Goal: Check status: Check status

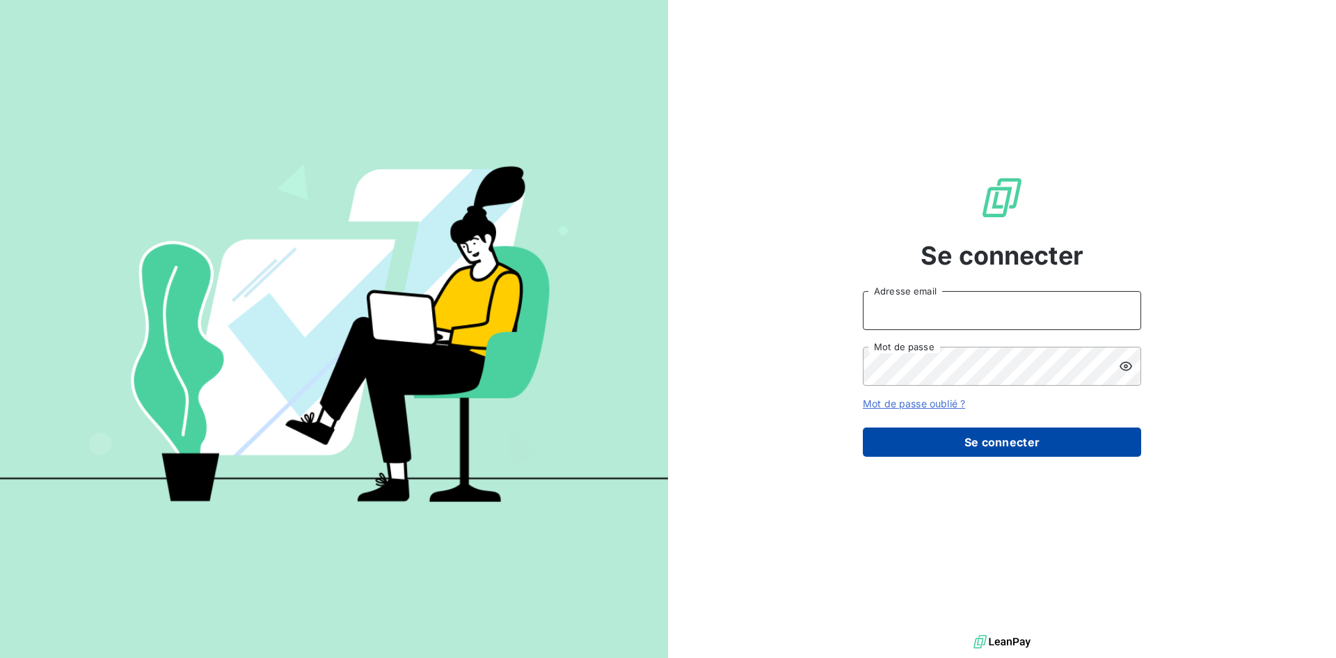
type input "[EMAIL_ADDRESS][PERSON_NAME][DOMAIN_NAME]"
click at [936, 447] on button "Se connecter" at bounding box center [1002, 441] width 278 height 29
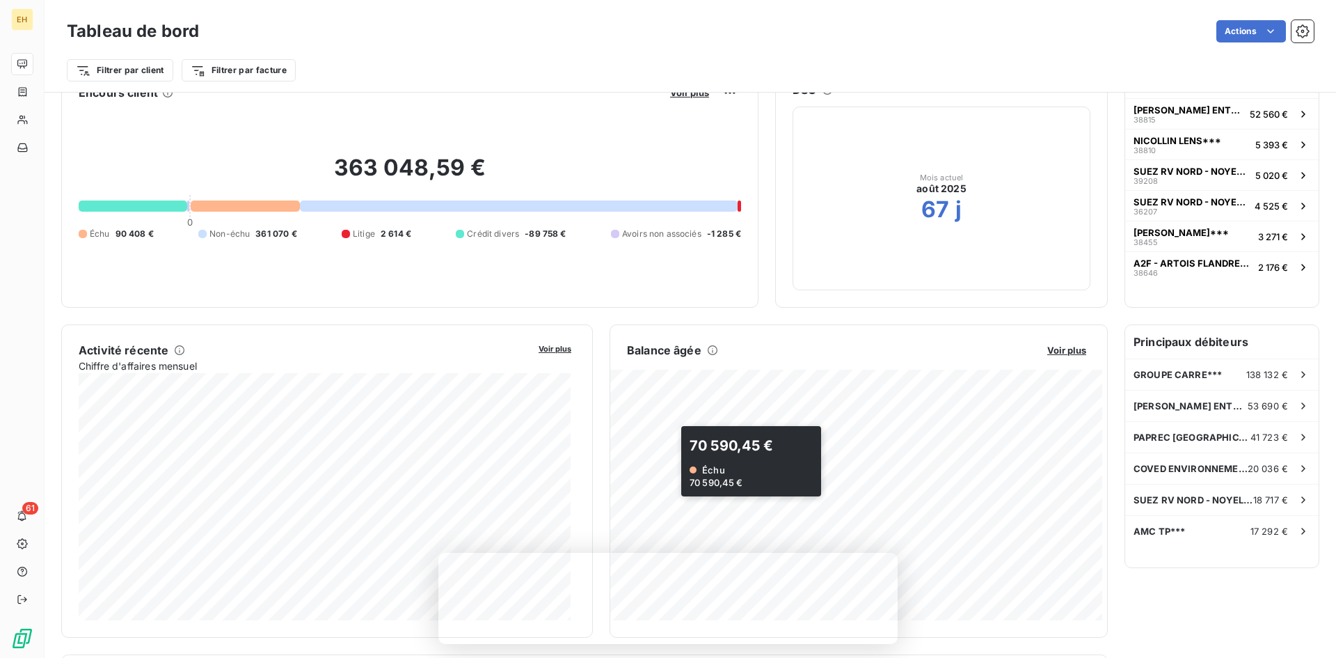
scroll to position [140, 0]
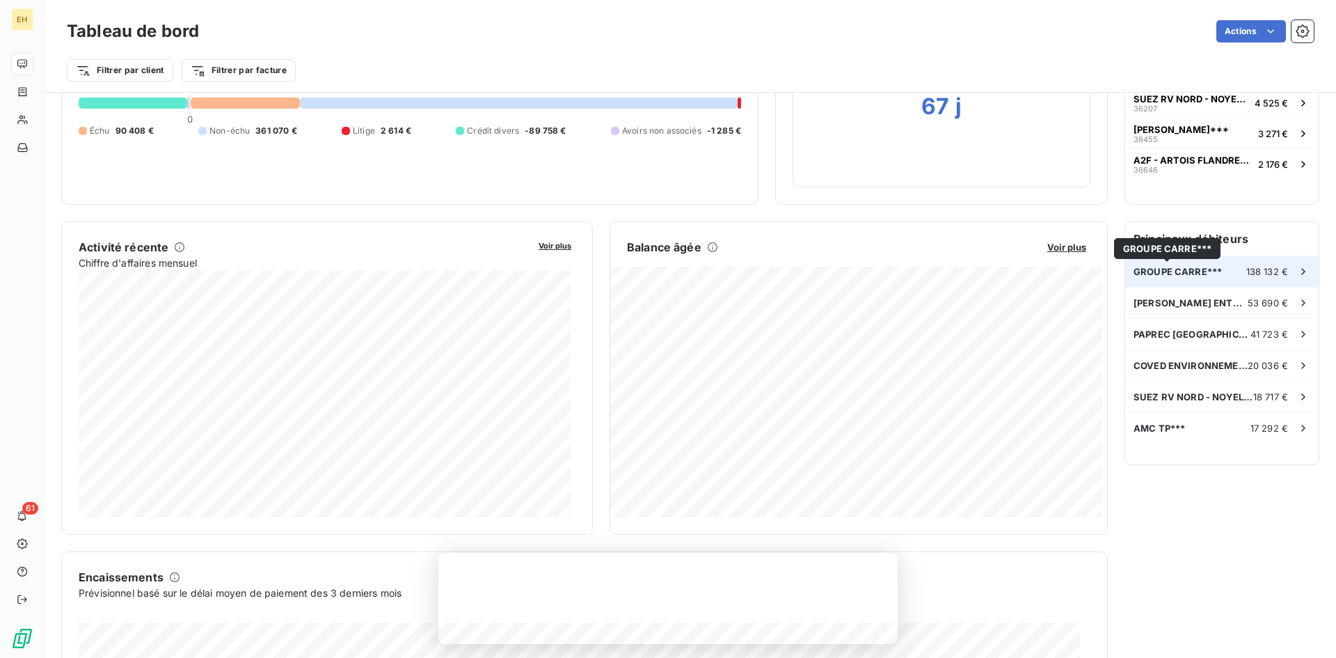
click at [1163, 271] on span "GROUPE CARRE***" at bounding box center [1177, 271] width 88 height 11
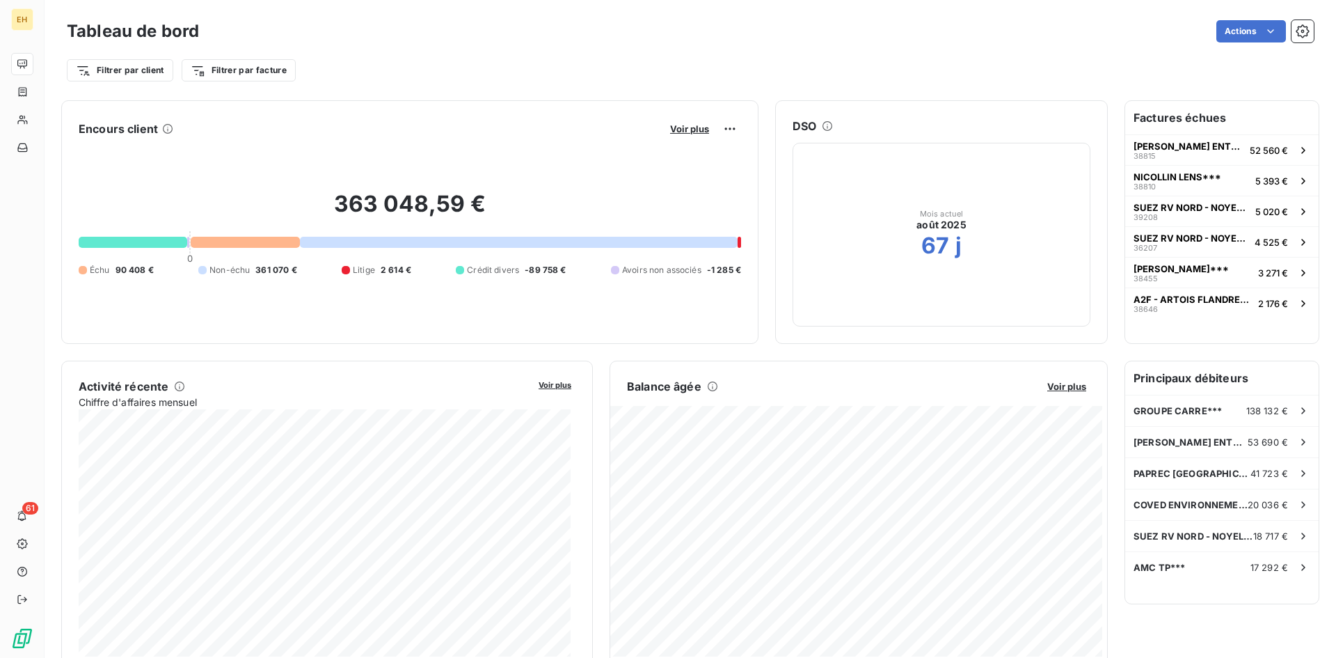
click at [738, 237] on div at bounding box center [739, 242] width 3 height 11
click at [1296, 566] on icon at bounding box center [1303, 567] width 14 height 14
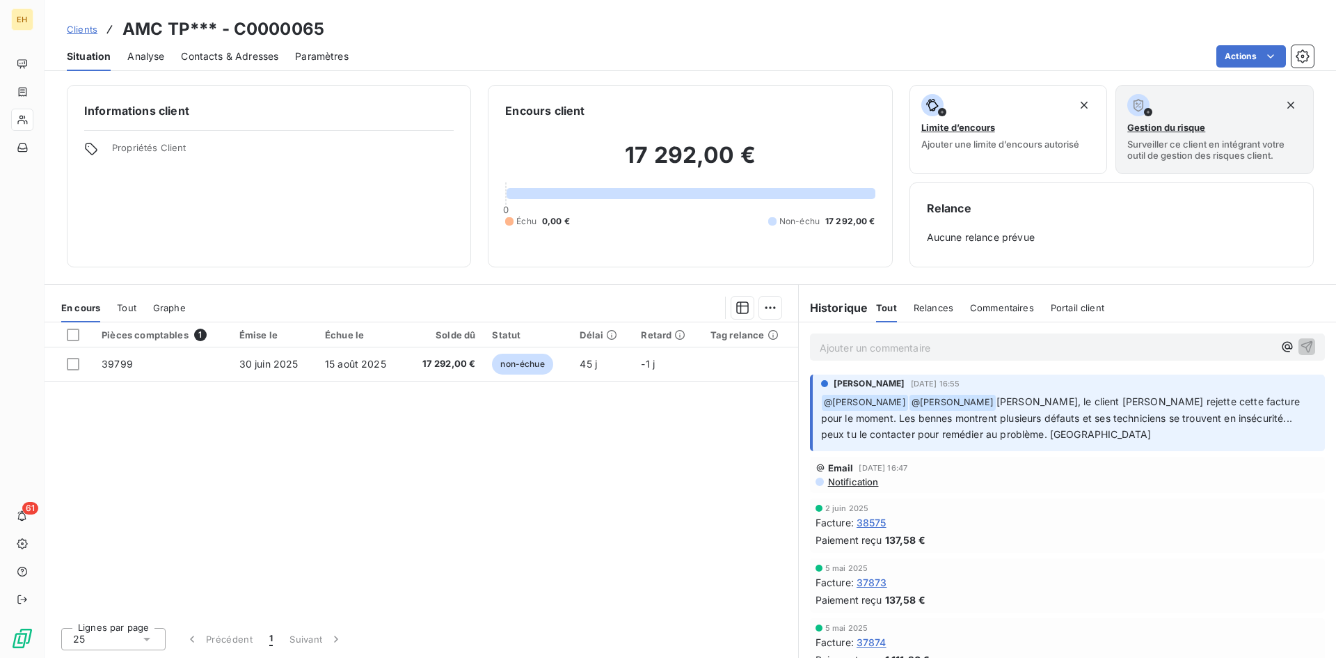
click at [1045, 435] on p "﻿ @ MATTHIEU LICATA ﻿ @ Nicolas Buckman Matthieu, le client M.WATTEZ rejette ce…" at bounding box center [1068, 418] width 495 height 49
click at [1046, 433] on p "﻿ @ MATTHIEU LICATA ﻿ @ Nicolas Buckman Matthieu, le client M.WATTEZ rejette ce…" at bounding box center [1068, 418] width 495 height 49
click at [829, 345] on p "Ajouter un commentaire ﻿" at bounding box center [1047, 347] width 454 height 17
click at [1300, 344] on icon "button" at bounding box center [1307, 346] width 14 height 14
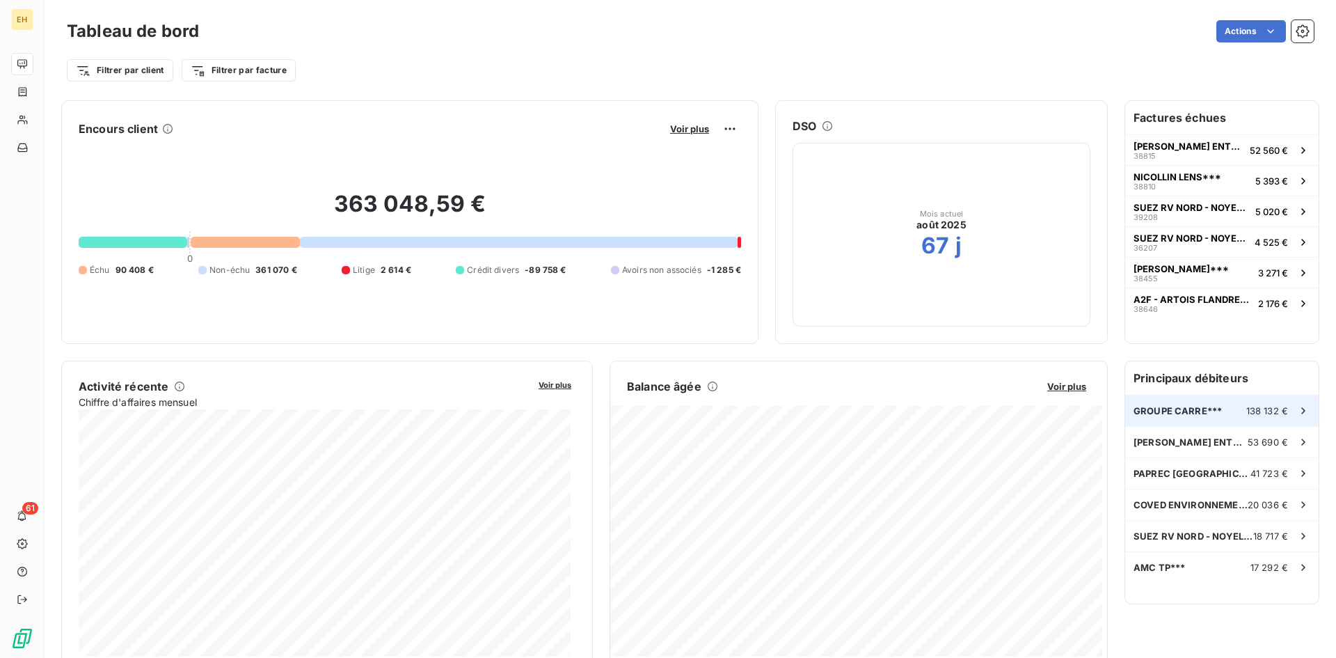
click at [1296, 409] on icon at bounding box center [1303, 411] width 14 height 14
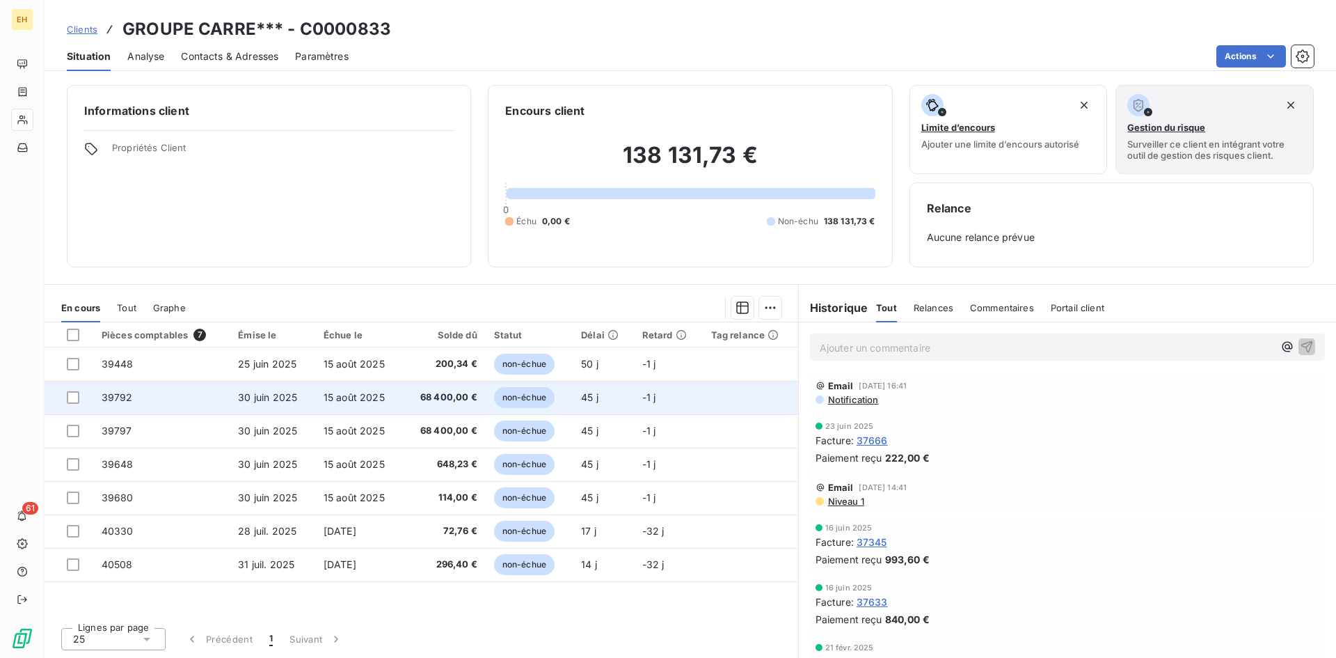
click at [174, 395] on td "39792" at bounding box center [161, 397] width 137 height 33
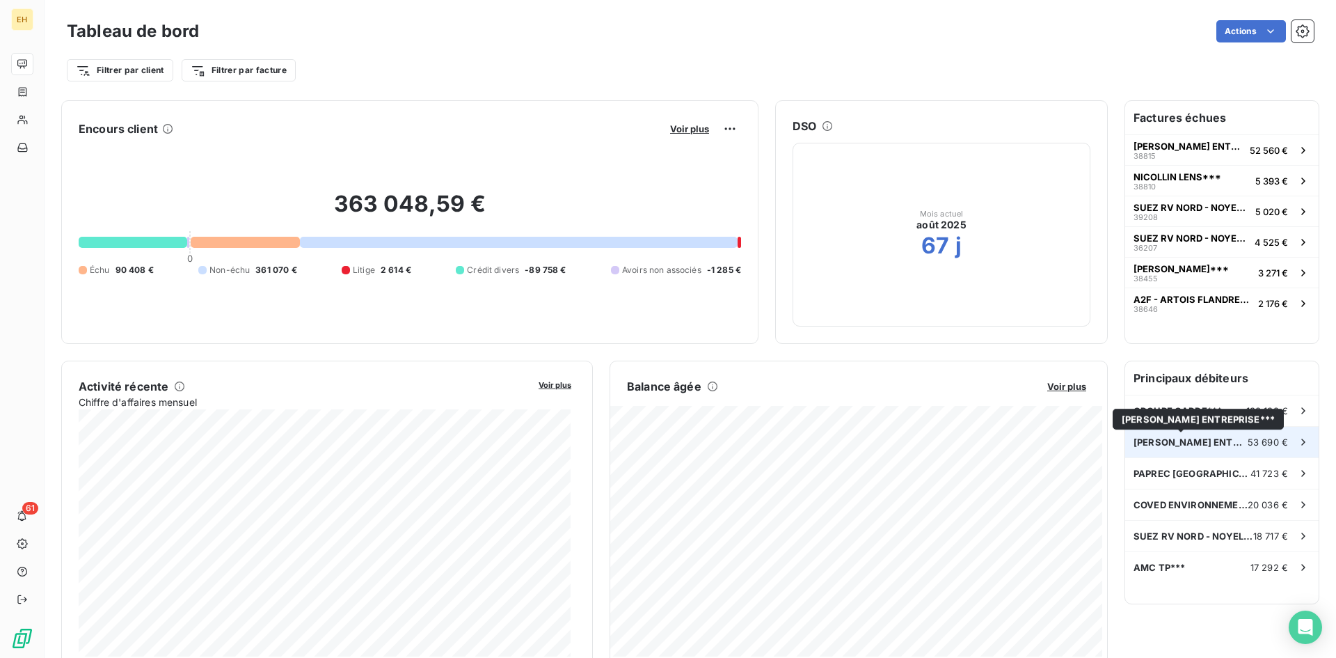
click at [1195, 443] on span "H. LUCAS ENTREPRISE***" at bounding box center [1190, 441] width 114 height 11
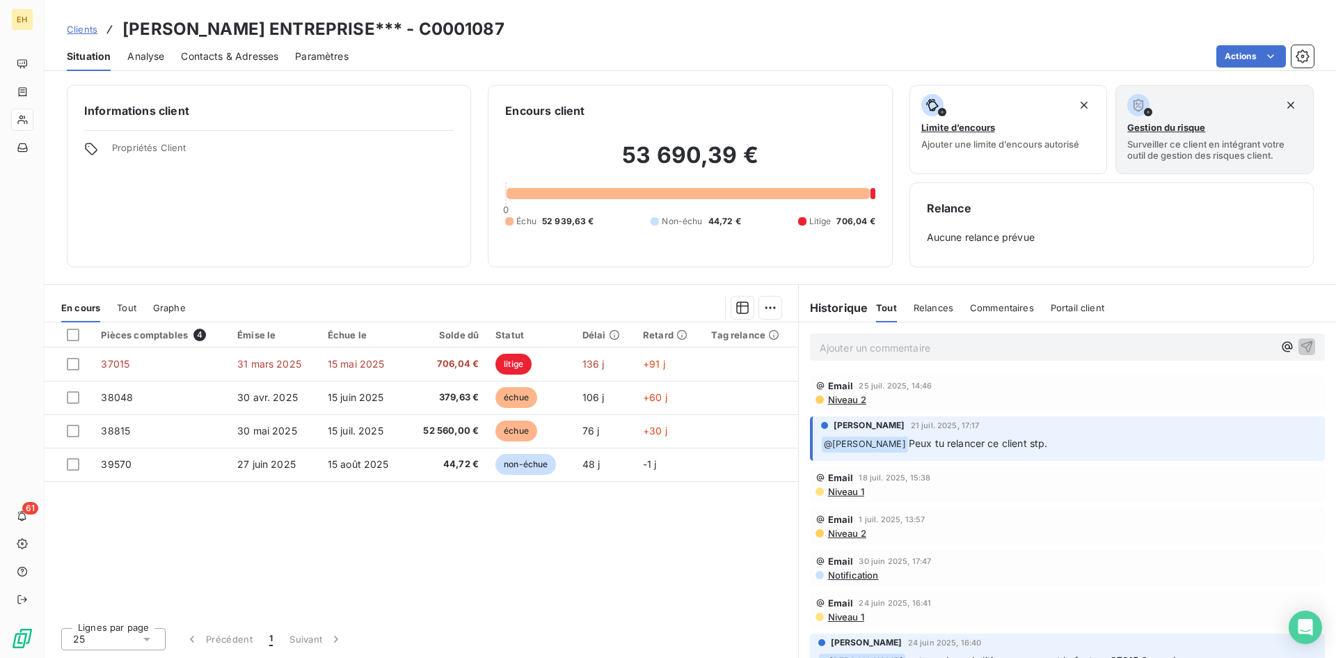
click at [827, 348] on p "Ajouter un commentaire ﻿" at bounding box center [1047, 347] width 454 height 17
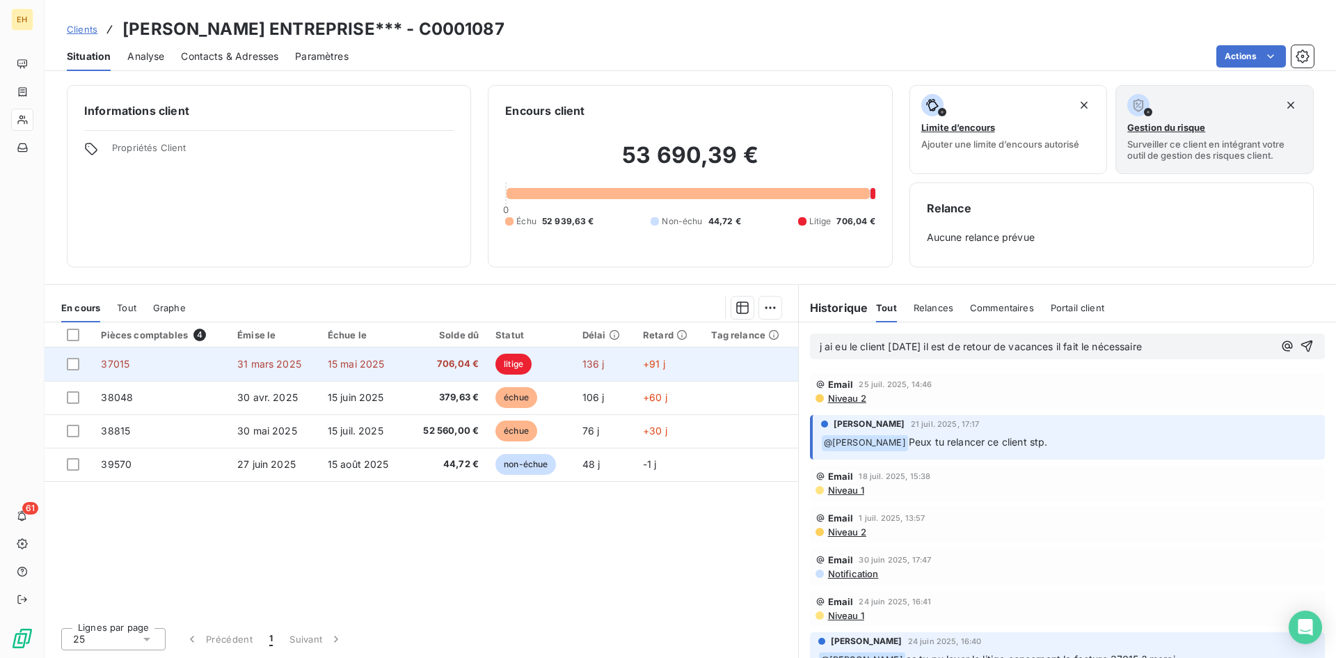
click at [415, 363] on span "706,04 €" at bounding box center [447, 364] width 64 height 14
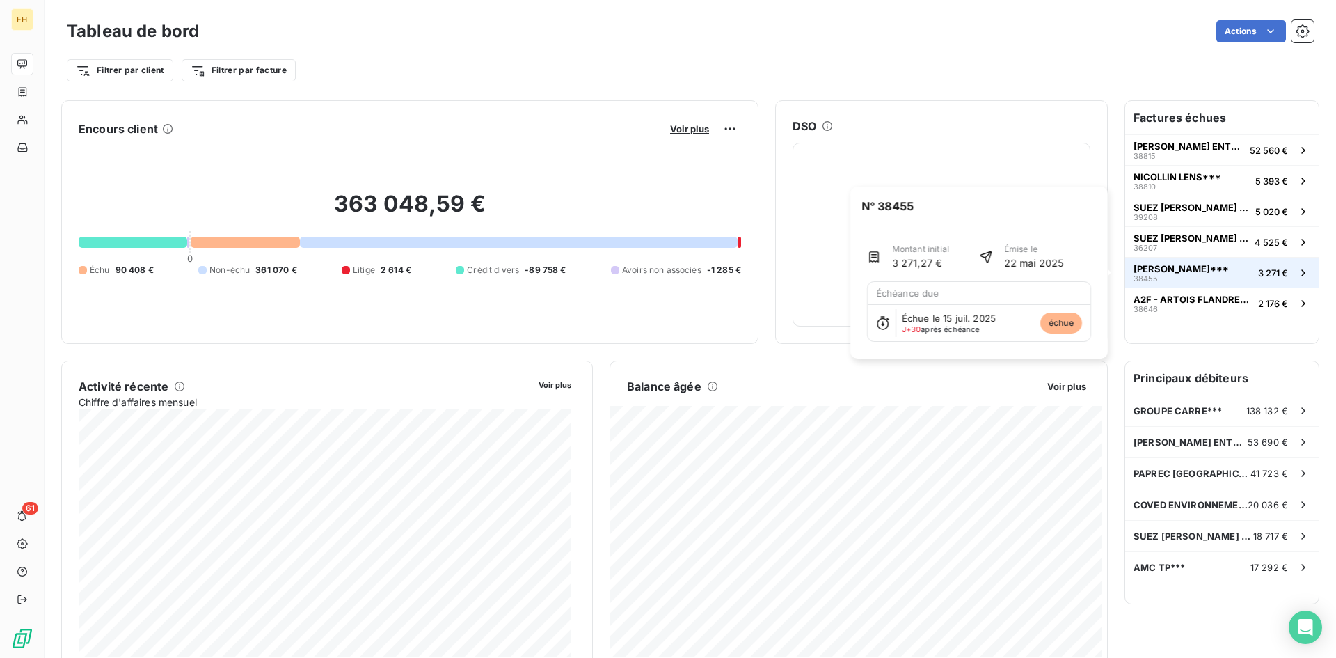
click at [1195, 276] on div "JARDI VRAC*** 38455" at bounding box center [1180, 272] width 95 height 19
